Goal: Task Accomplishment & Management: Use online tool/utility

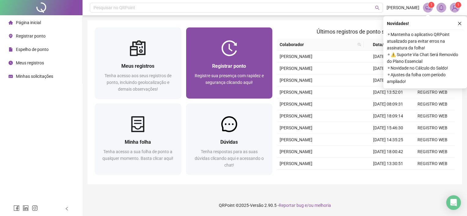
click at [235, 89] on div "Registre sua presença com rapidez e segurança clicando aqui!" at bounding box center [230, 82] width 72 height 20
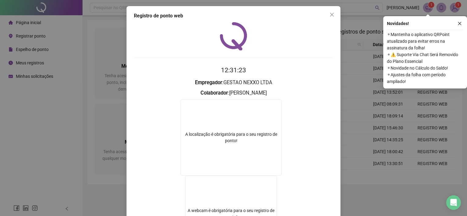
drag, startPoint x: 329, startPoint y: 15, endPoint x: 333, endPoint y: 13, distance: 4.0
click at [330, 15] on icon "close" at bounding box center [332, 15] width 4 height 4
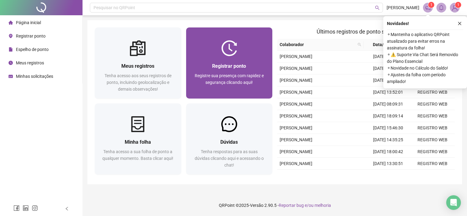
click at [228, 55] on img at bounding box center [229, 48] width 16 height 16
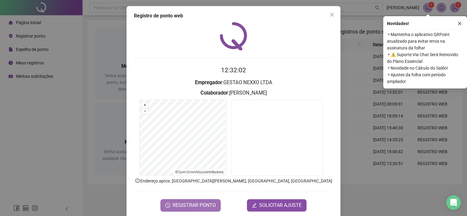
click at [191, 203] on span "REGISTRAR PONTO" at bounding box center [194, 205] width 43 height 7
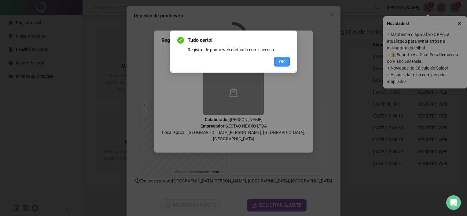
click at [279, 61] on span "OK" at bounding box center [282, 61] width 6 height 7
